Goal: Information Seeking & Learning: Understand process/instructions

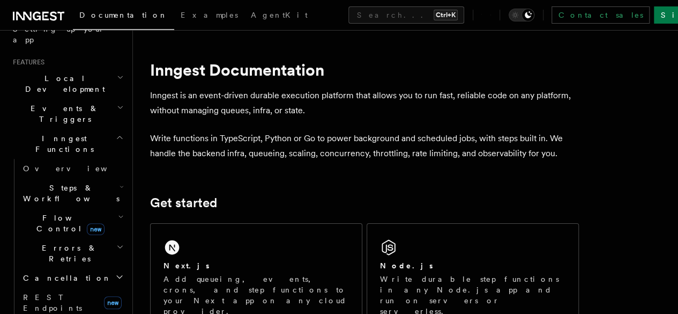
scroll to position [107, 0]
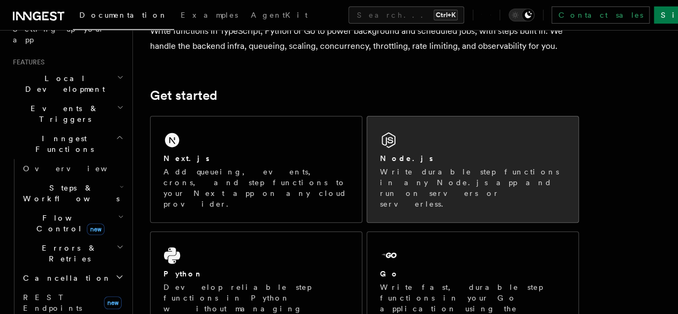
click at [412, 164] on div "Node.js" at bounding box center [473, 158] width 186 height 11
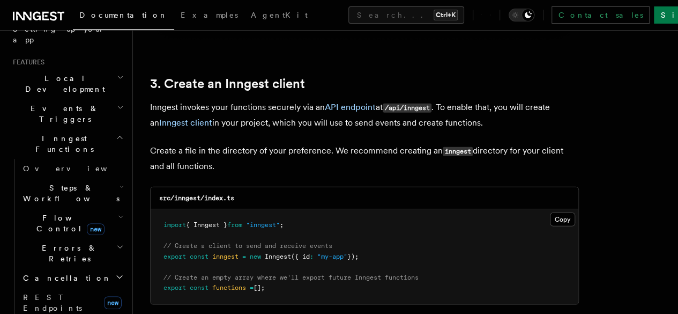
scroll to position [1341, 0]
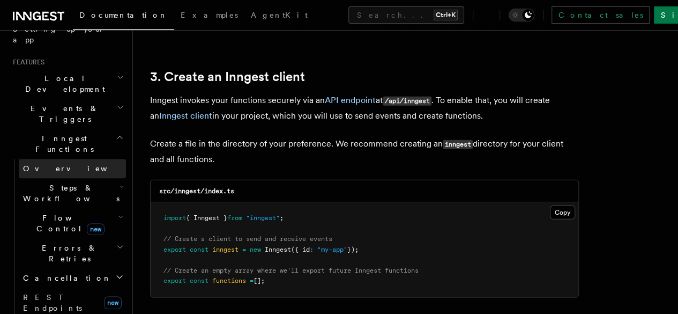
click at [46, 164] on span "Overview" at bounding box center [78, 168] width 110 height 9
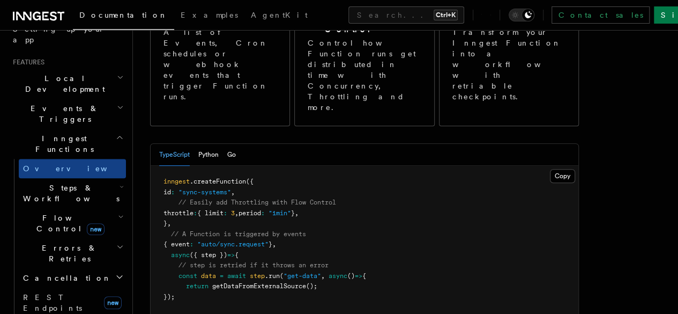
scroll to position [215, 0]
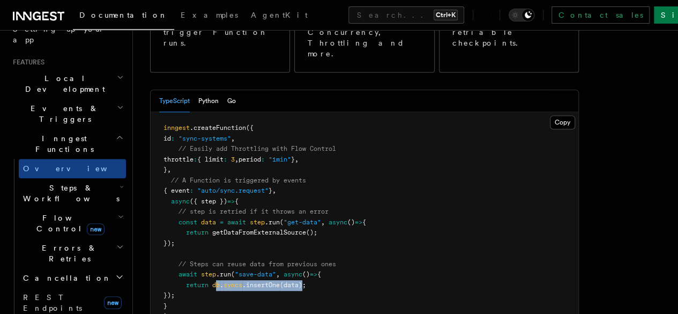
drag, startPoint x: 217, startPoint y: 242, endPoint x: 307, endPoint y: 240, distance: 90.1
click at [306, 281] on span "return db . syncs .insertOne (data);" at bounding box center [235, 285] width 143 height 8
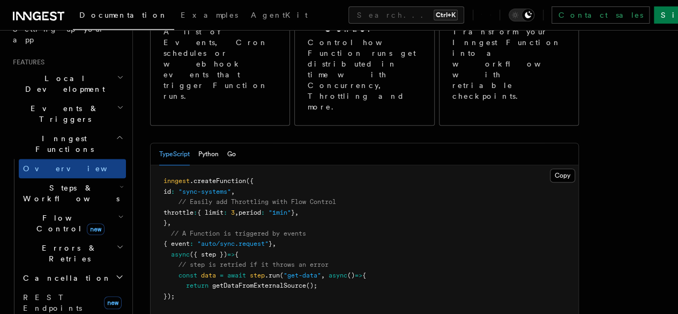
scroll to position [161, 0]
click at [43, 182] on span "Steps & Workflows" at bounding box center [69, 192] width 101 height 21
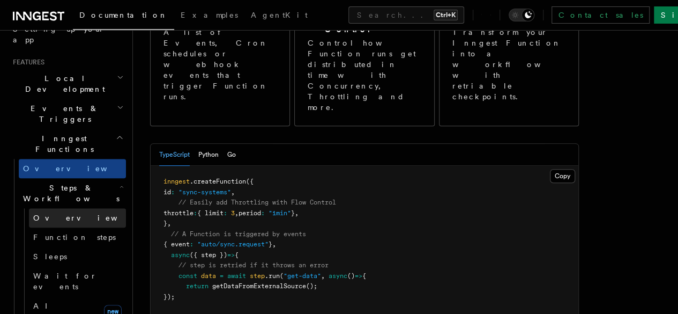
click at [59, 213] on span "Overview" at bounding box center [88, 217] width 110 height 9
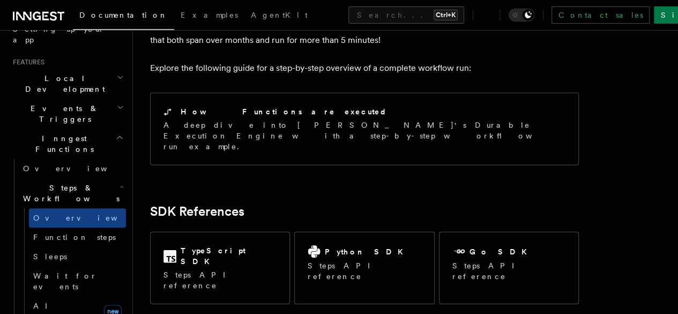
scroll to position [1233, 0]
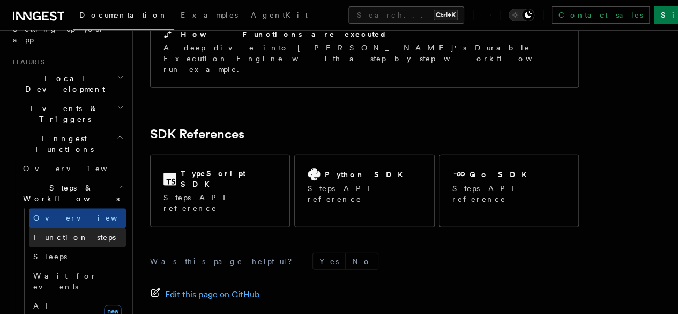
click at [69, 233] on span "Function steps" at bounding box center [74, 237] width 83 height 9
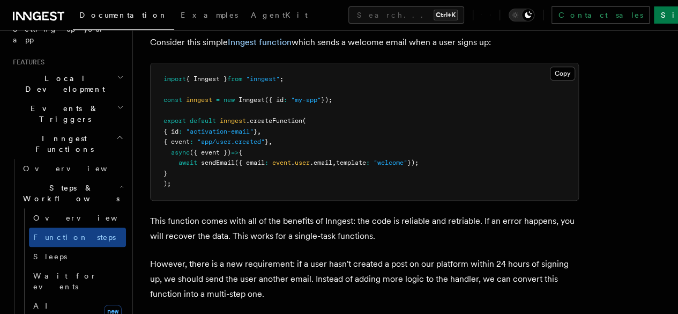
scroll to position [429, 0]
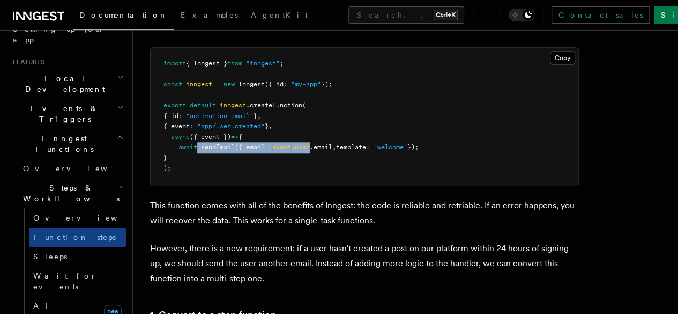
drag, startPoint x: 200, startPoint y: 162, endPoint x: 313, endPoint y: 162, distance: 113.2
click at [313, 151] on span "await sendEmail ({ email : event . user .email , template : "welcome" });" at bounding box center [291, 147] width 255 height 8
click at [61, 247] on link "Sleeps" at bounding box center [77, 256] width 97 height 19
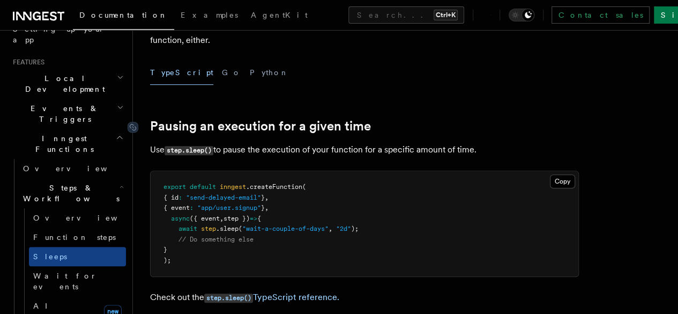
scroll to position [429, 0]
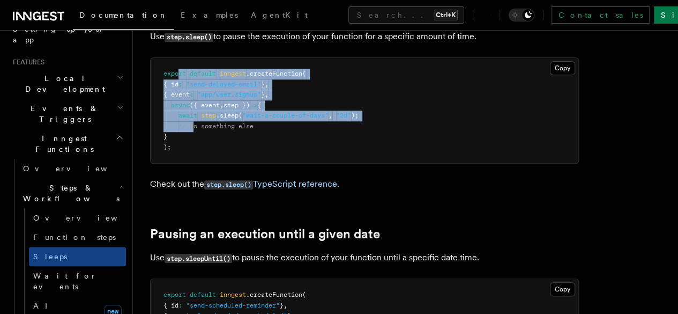
drag, startPoint x: 177, startPoint y: 66, endPoint x: 193, endPoint y: 129, distance: 64.8
click at [193, 129] on pre "export default inngest .createFunction ( { id : "send-delayed-email" } , { even…" at bounding box center [365, 110] width 428 height 105
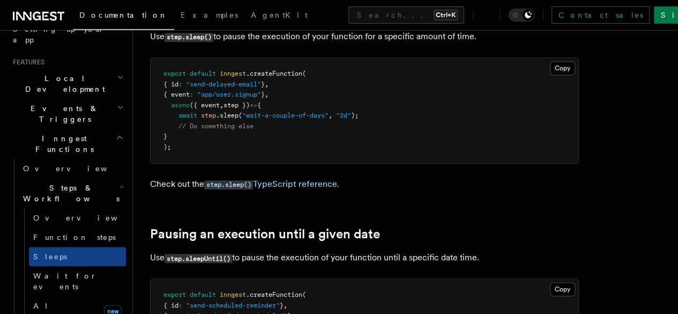
click at [202, 141] on pre "export default inngest .createFunction ( { id : "send-delayed-email" } , { even…" at bounding box center [365, 110] width 428 height 105
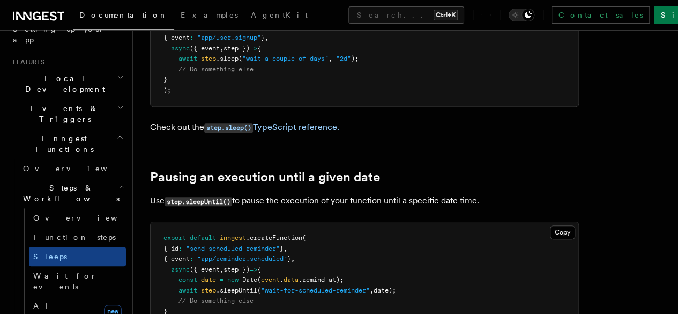
scroll to position [536, 0]
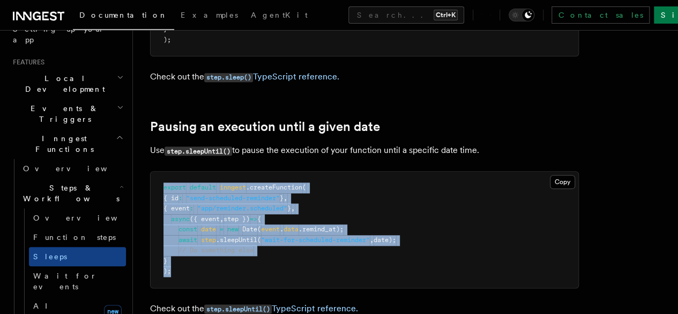
drag, startPoint x: 165, startPoint y: 186, endPoint x: 228, endPoint y: 268, distance: 104.0
click at [228, 268] on pre "export default inngest .createFunction ( { id : "send-scheduled-reminder" } , {…" at bounding box center [365, 230] width 428 height 116
click at [281, 218] on pre "export default inngest .createFunction ( { id : "send-scheduled-reminder" } , {…" at bounding box center [365, 230] width 428 height 116
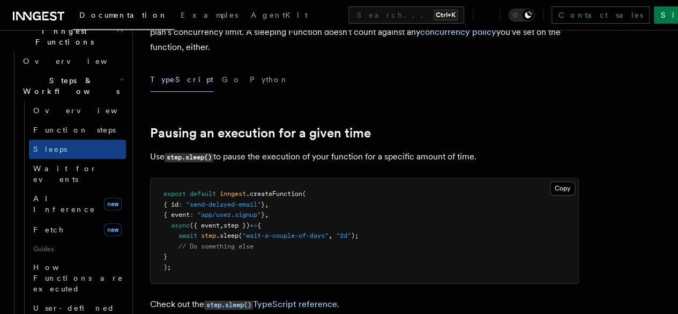
scroll to position [268, 0]
